Goal: Go to known website: Access a specific website the user already knows

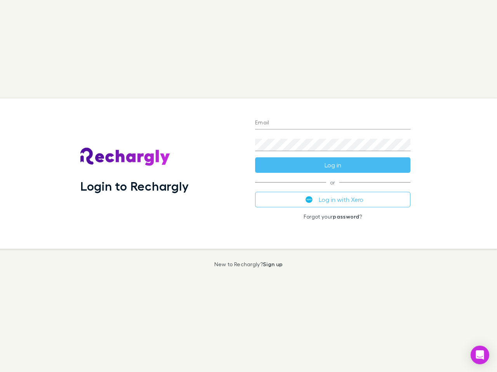
click at [248, 186] on div "Login to Rechargly" at bounding box center [161, 174] width 175 height 151
click at [332, 123] on input "Email" at bounding box center [332, 123] width 155 height 12
click at [332, 165] on button "Log in" at bounding box center [332, 166] width 155 height 16
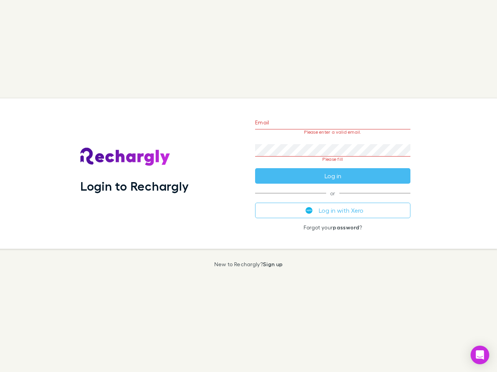
click at [332, 200] on div "Email Please enter a valid email. Password Please fill Log in or Log in with Xe…" at bounding box center [333, 174] width 168 height 151
click at [480, 355] on icon "Open Intercom Messenger" at bounding box center [480, 355] width 8 height 9
